Goal: Transaction & Acquisition: Download file/media

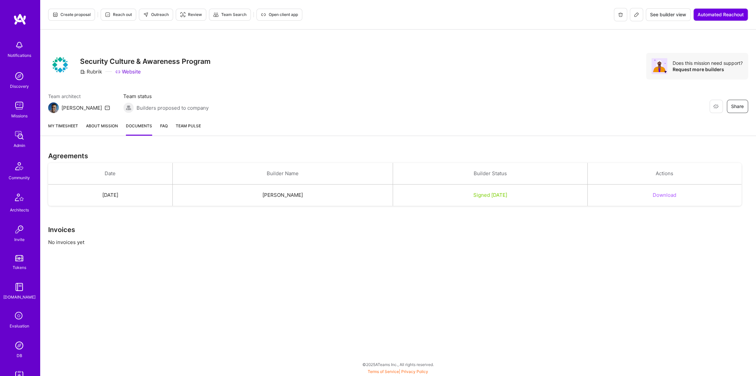
click at [290, 14] on span "Open client app" at bounding box center [279, 15] width 37 height 6
click at [657, 12] on span "See builder view" at bounding box center [668, 14] width 36 height 7
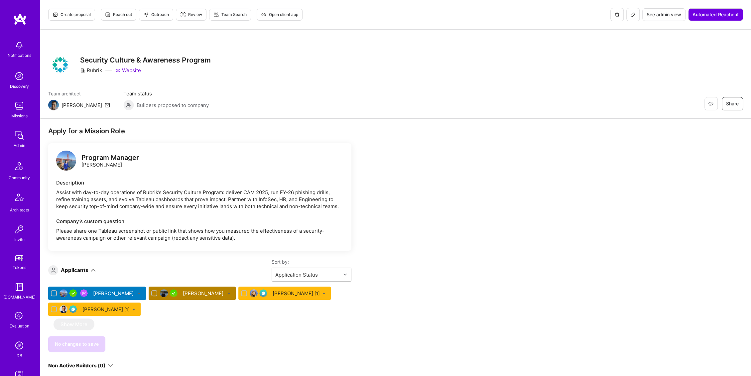
click at [666, 10] on button "See admin view" at bounding box center [663, 14] width 43 height 13
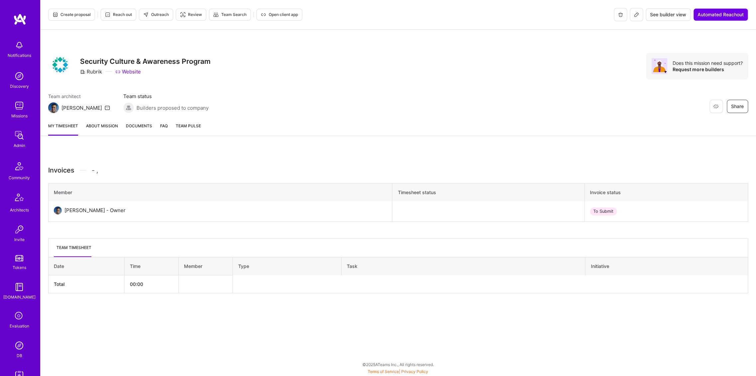
click at [140, 123] on span "Documents" at bounding box center [139, 125] width 26 height 7
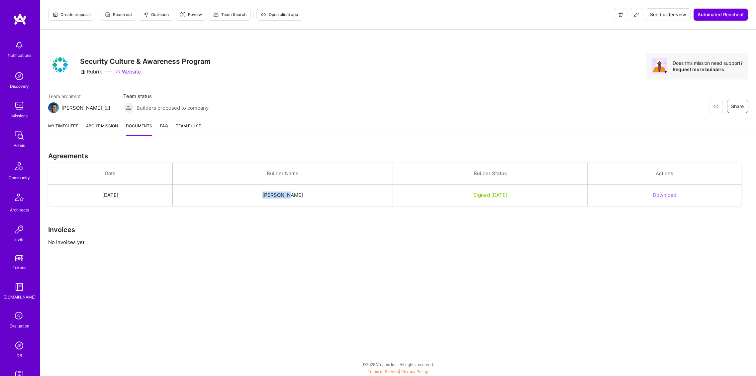
drag, startPoint x: 282, startPoint y: 193, endPoint x: 318, endPoint y: 192, distance: 35.9
click at [318, 192] on td "[PERSON_NAME]" at bounding box center [282, 195] width 220 height 22
click at [319, 192] on td "[PERSON_NAME]" at bounding box center [282, 195] width 220 height 22
click at [677, 193] on button "Download" at bounding box center [665, 194] width 24 height 7
click at [507, 99] on div "Team architect [PERSON_NAME] Team status Builders proposed to company Restore N…" at bounding box center [398, 103] width 700 height 20
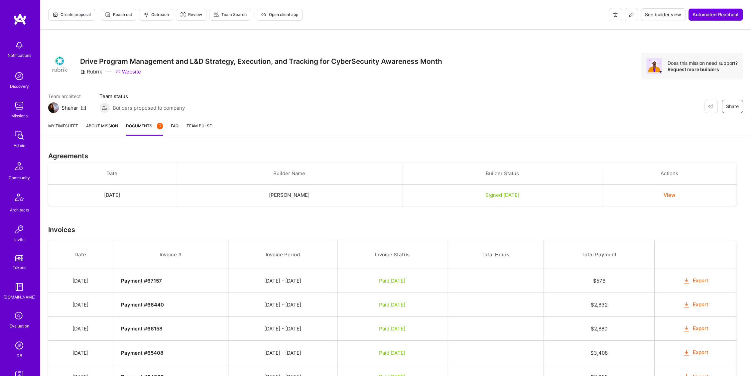
click at [150, 126] on span "Documents 1" at bounding box center [144, 125] width 37 height 7
click at [484, 70] on div "Restore Not Interested Share Drive Program Management and L&D Strategy, Executi…" at bounding box center [395, 66] width 695 height 27
